Goal: Task Accomplishment & Management: Manage account settings

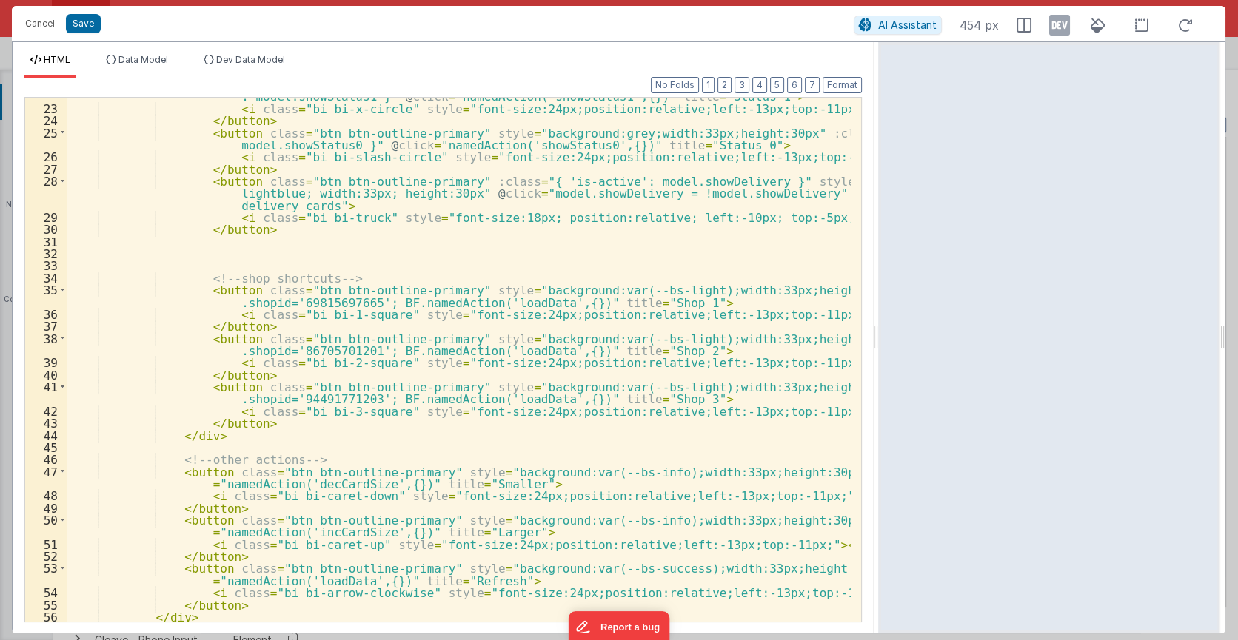
scroll to position [1088, 0]
click at [437, 35] on div "Cancel Save AI Assistant 454 px" at bounding box center [618, 24] width 1213 height 36
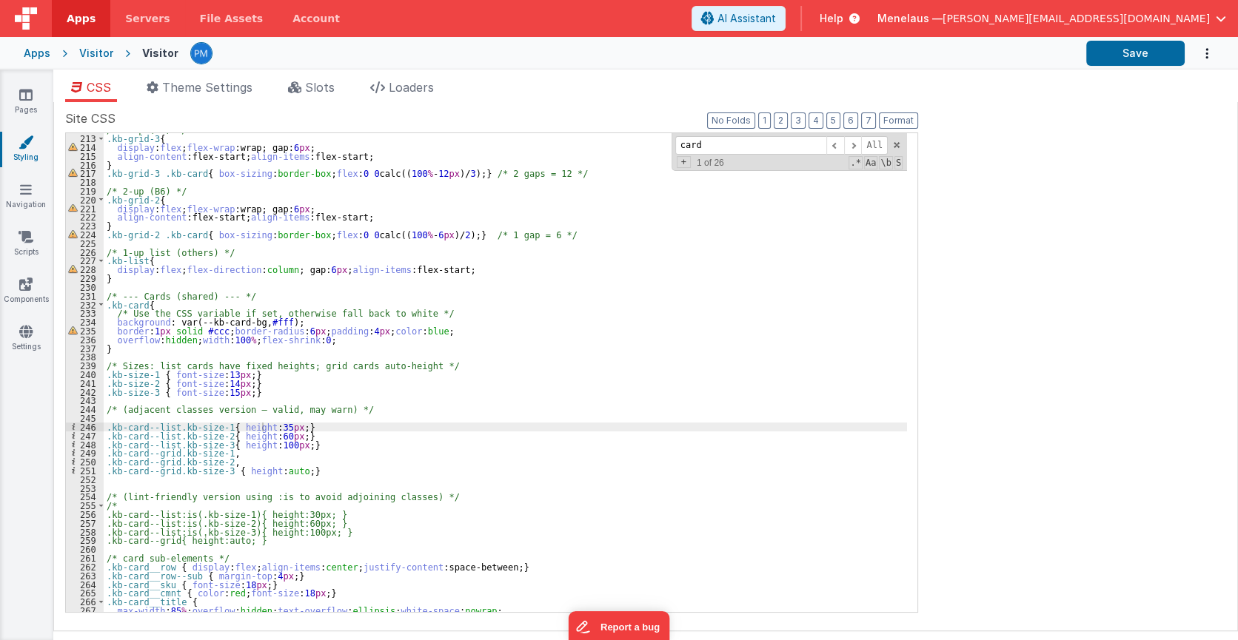
scroll to position [1854, 0]
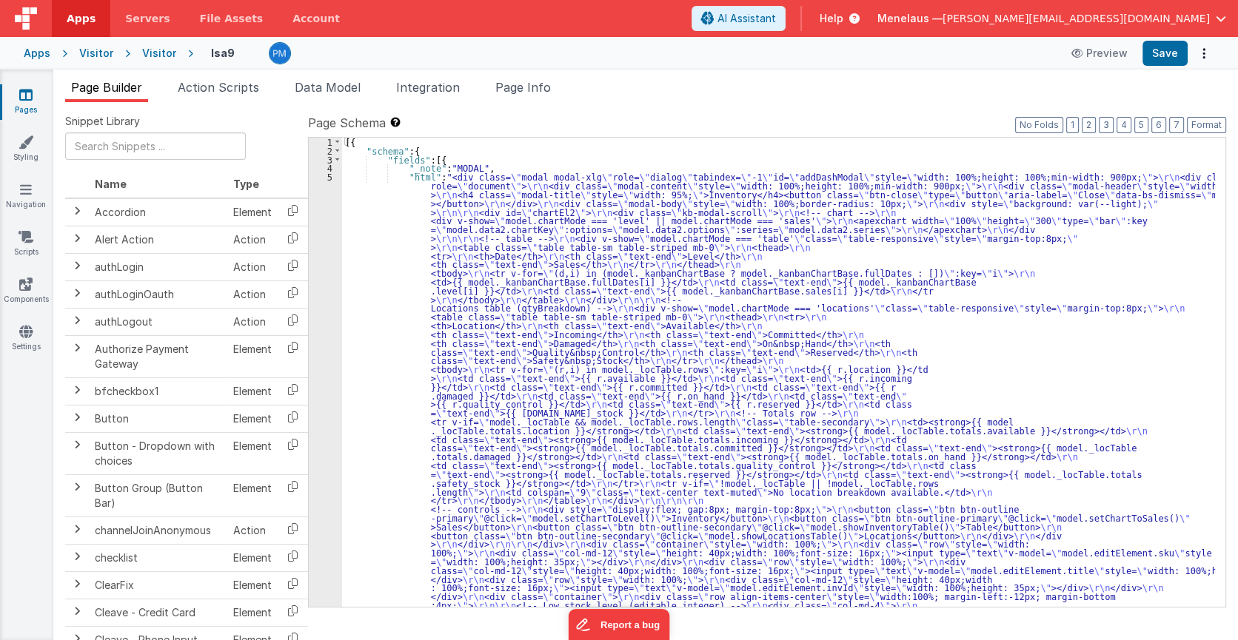
click at [1219, 15] on span "button" at bounding box center [1221, 18] width 10 height 10
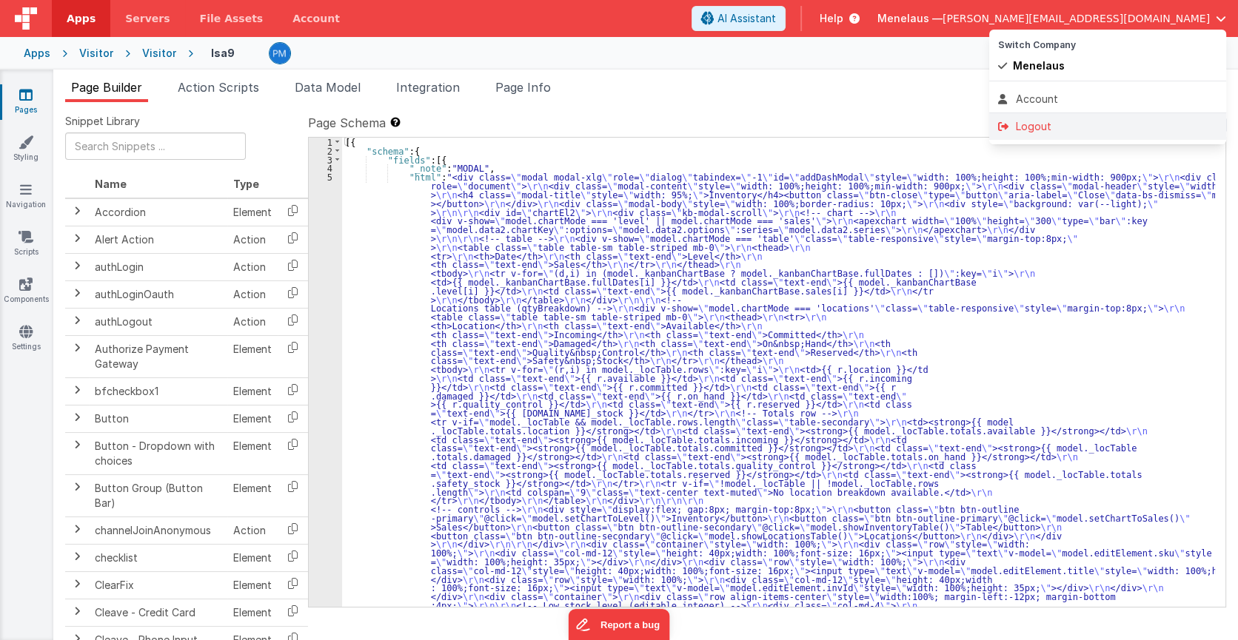
click at [1039, 126] on div "Logout" at bounding box center [1107, 126] width 219 height 15
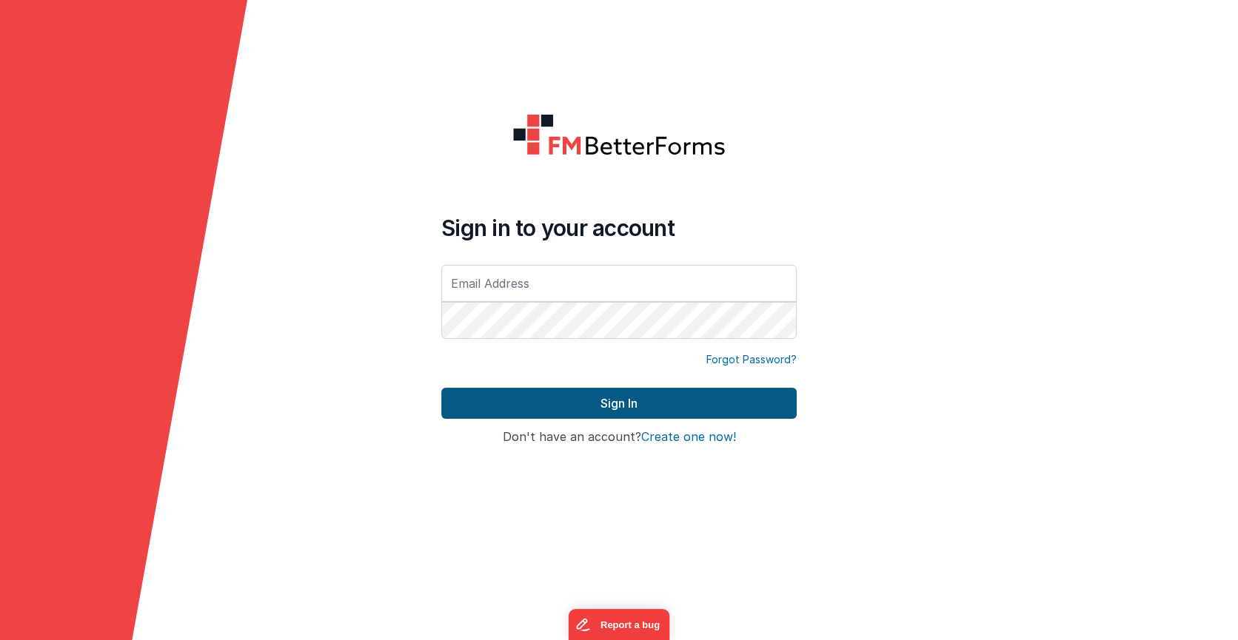
type input "[PERSON_NAME][EMAIL_ADDRESS][DOMAIN_NAME]"
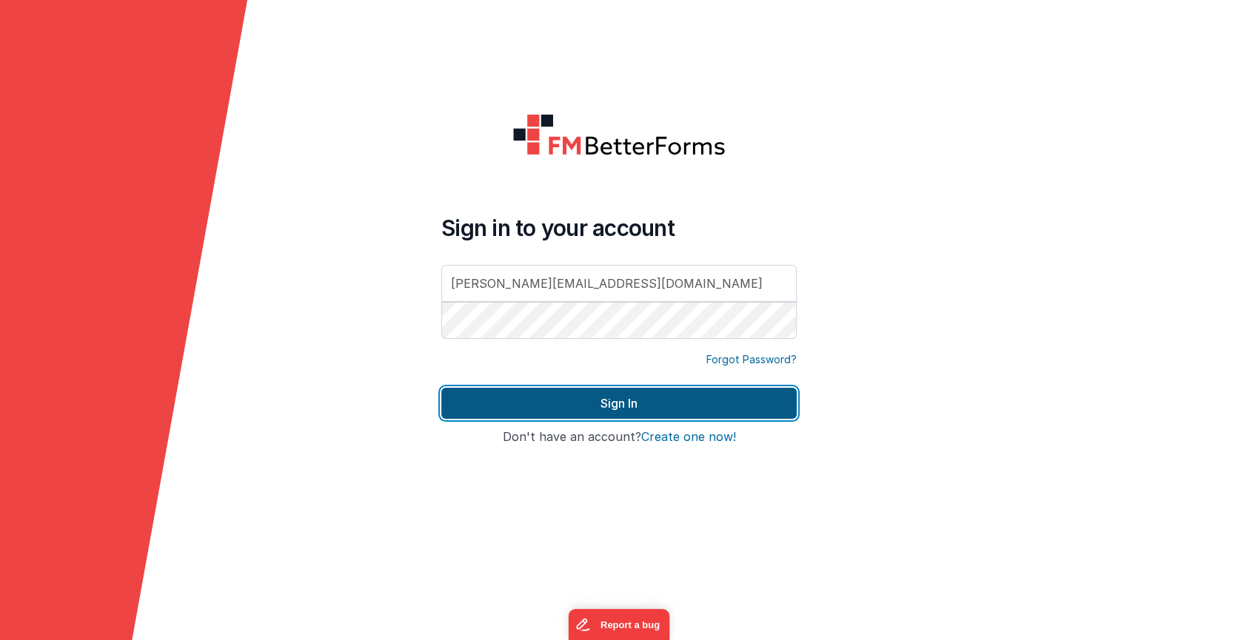
click at [609, 402] on button "Sign In" at bounding box center [618, 403] width 355 height 31
